Goal: Task Accomplishment & Management: Use online tool/utility

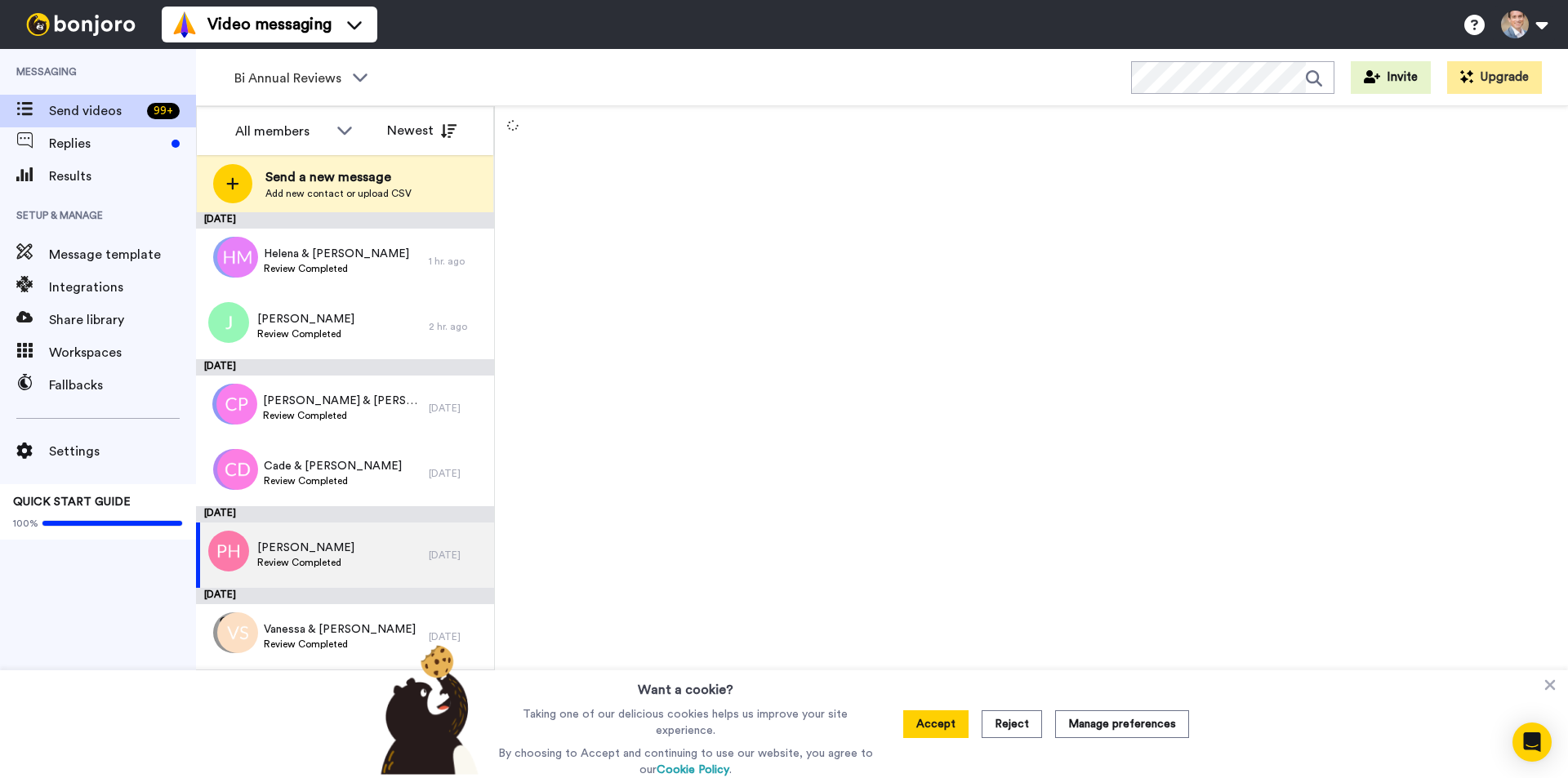
click at [238, 177] on icon at bounding box center [233, 184] width 13 height 15
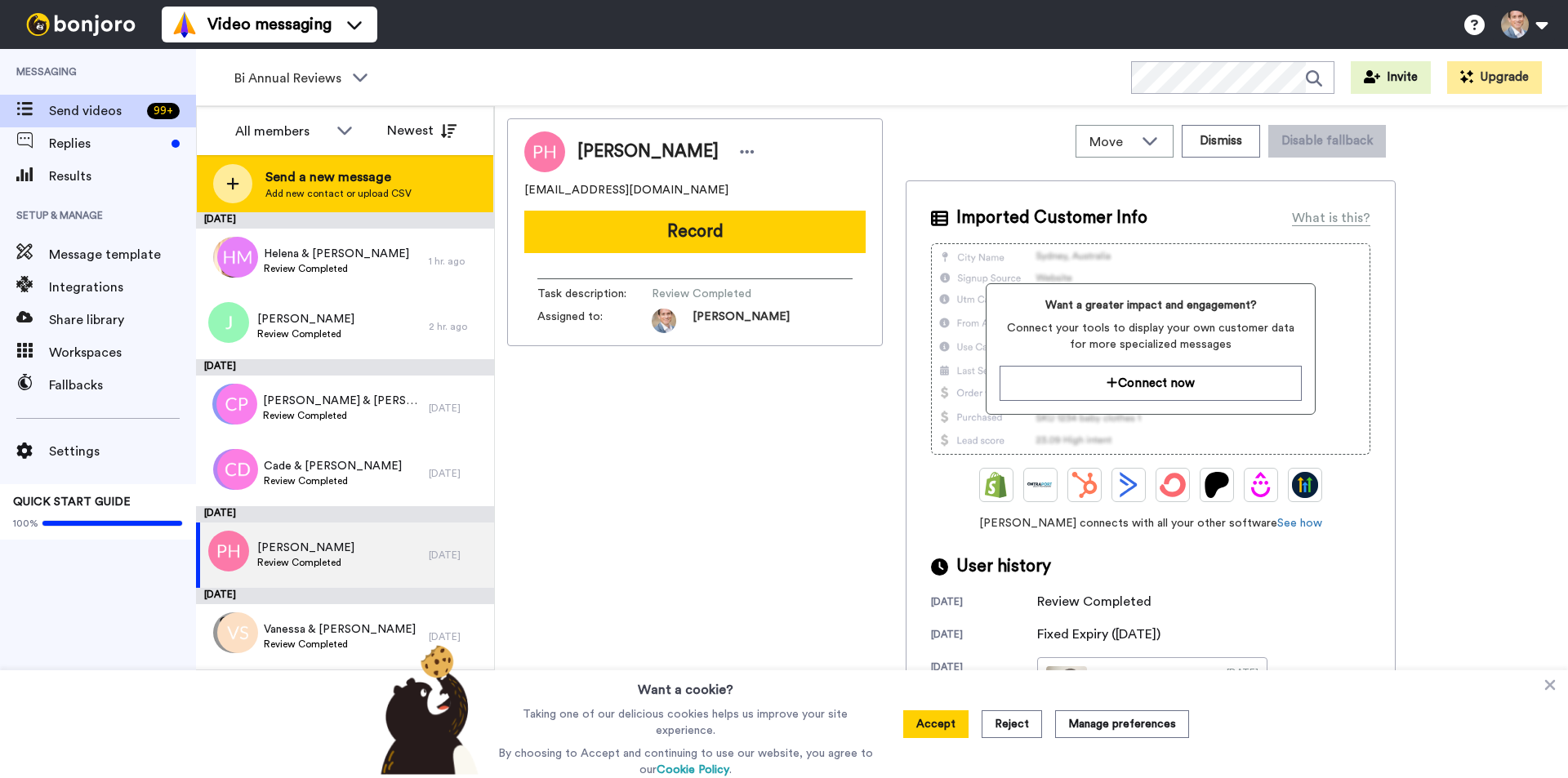
click at [241, 183] on div at bounding box center [233, 184] width 39 height 39
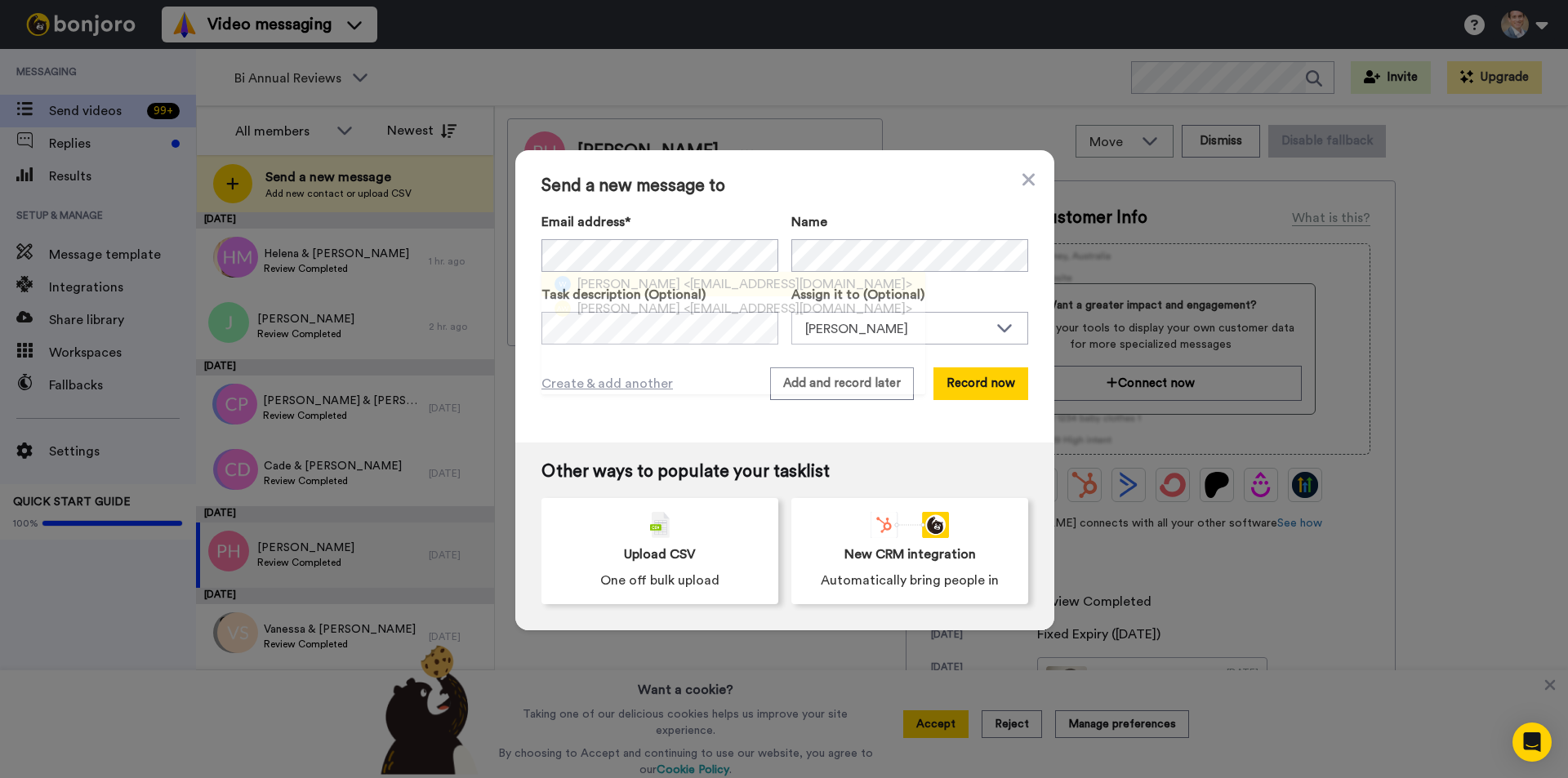
click at [612, 286] on span "Craig Woodbridge" at bounding box center [629, 284] width 103 height 20
click at [866, 382] on button "Add and record later" at bounding box center [841, 383] width 143 height 33
